Goal: Information Seeking & Learning: Learn about a topic

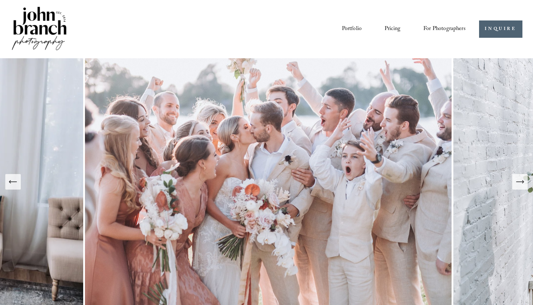
click at [393, 29] on link "Pricing" at bounding box center [393, 29] width 16 height 12
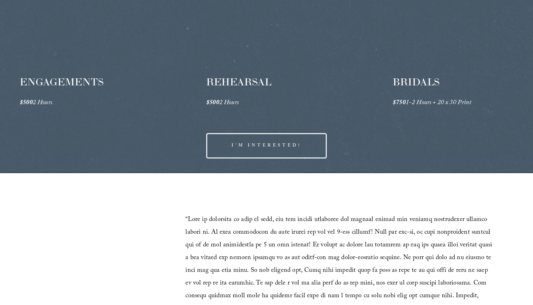
scroll to position [1105, 0]
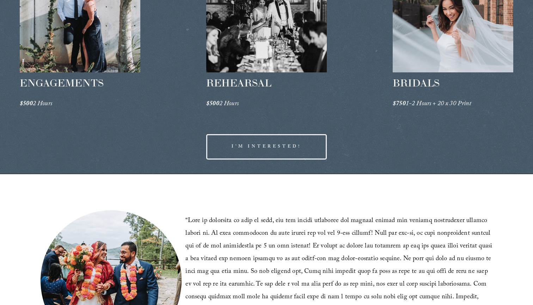
click at [83, 61] on div at bounding box center [80, 24] width 121 height 98
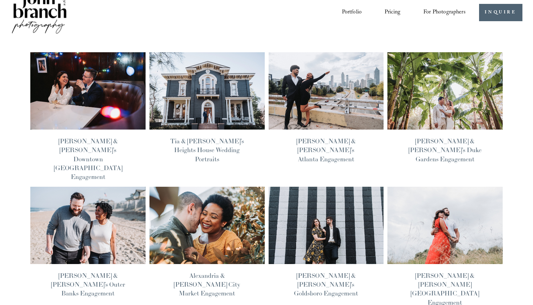
scroll to position [16, 0]
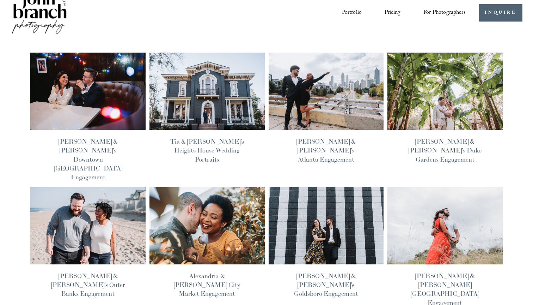
click at [122, 111] on img at bounding box center [88, 91] width 116 height 78
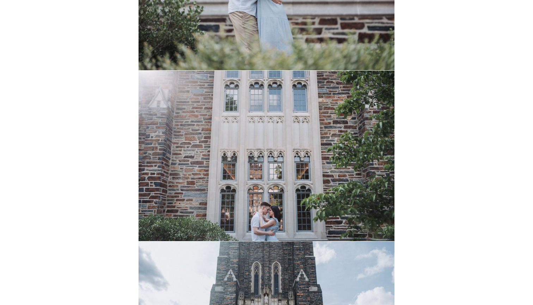
scroll to position [895, 0]
